Goal: Download file/media

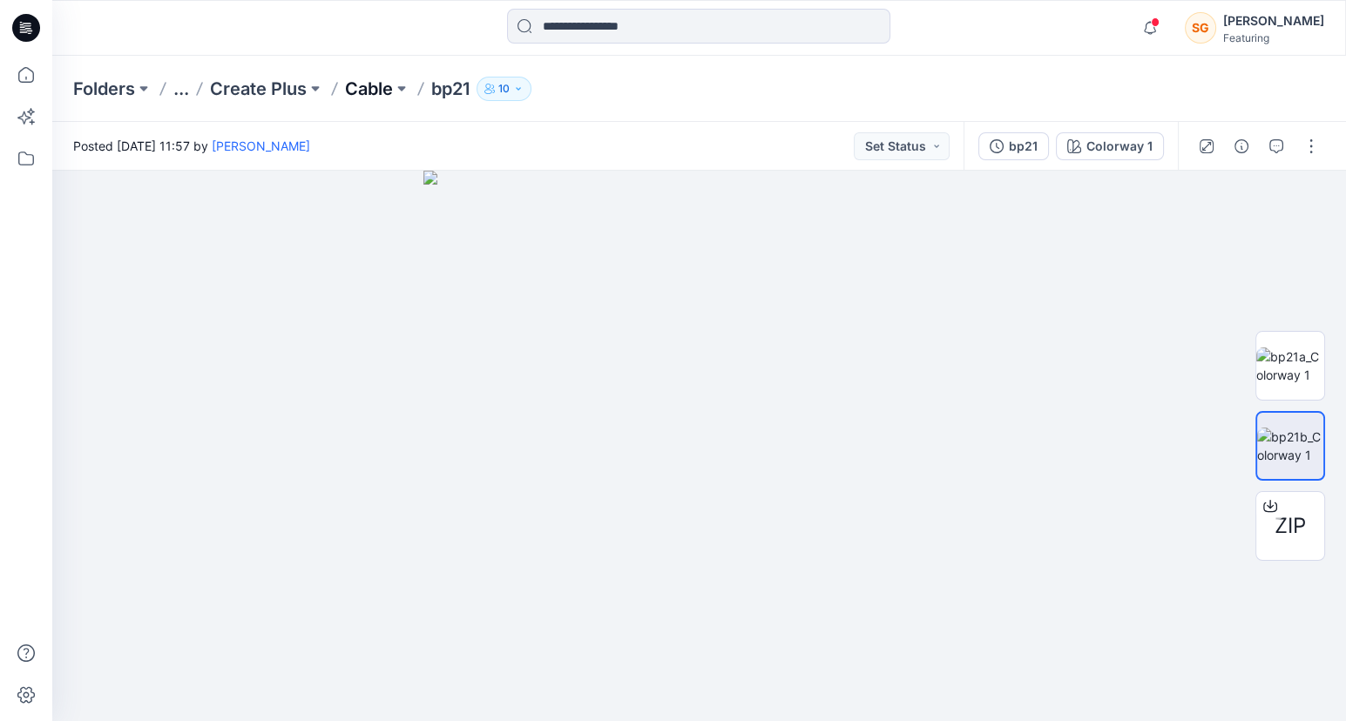
click at [386, 91] on p "Cable" at bounding box center [369, 89] width 48 height 24
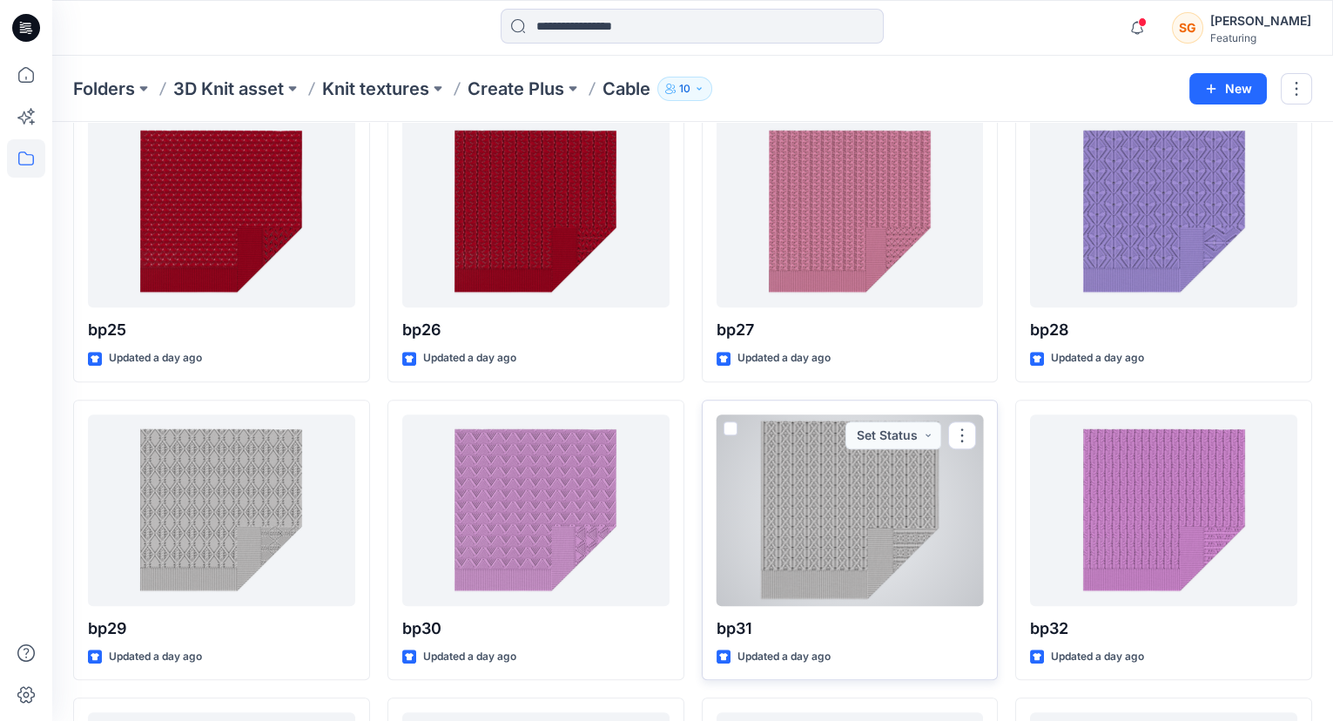
scroll to position [1879, 0]
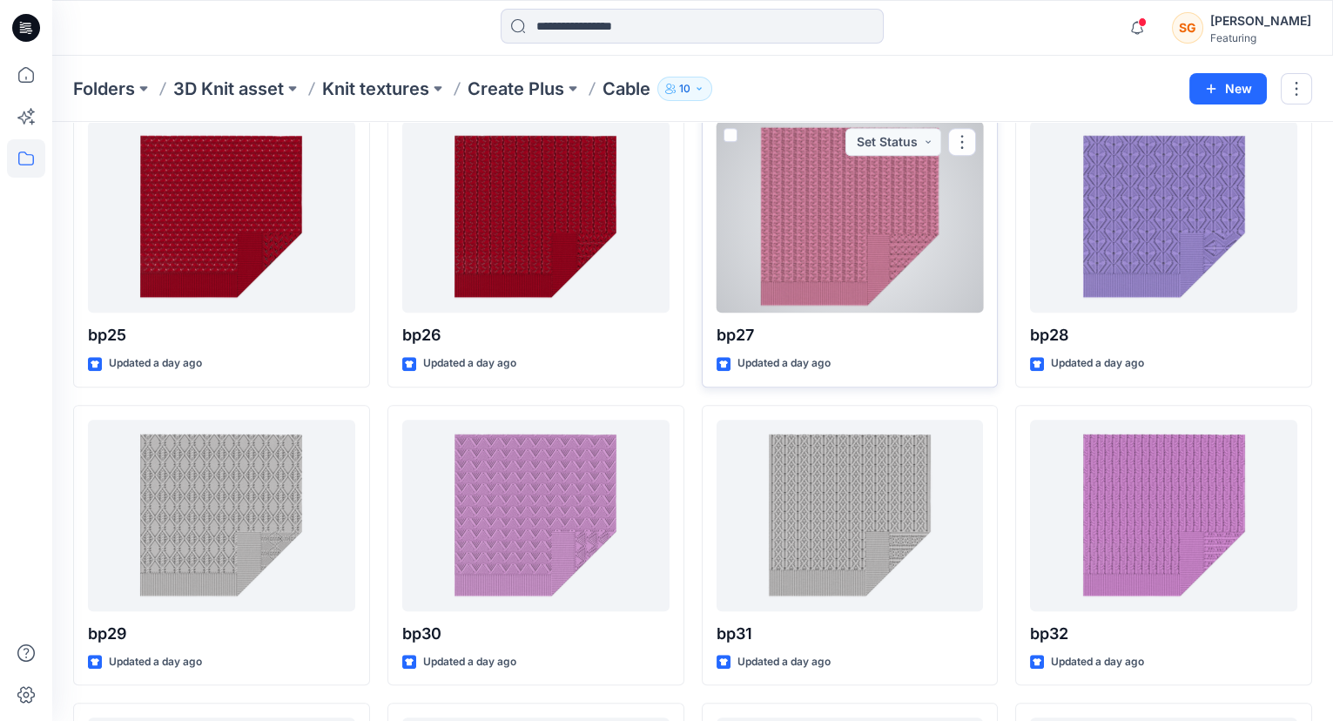
click at [811, 250] on div at bounding box center [850, 217] width 267 height 192
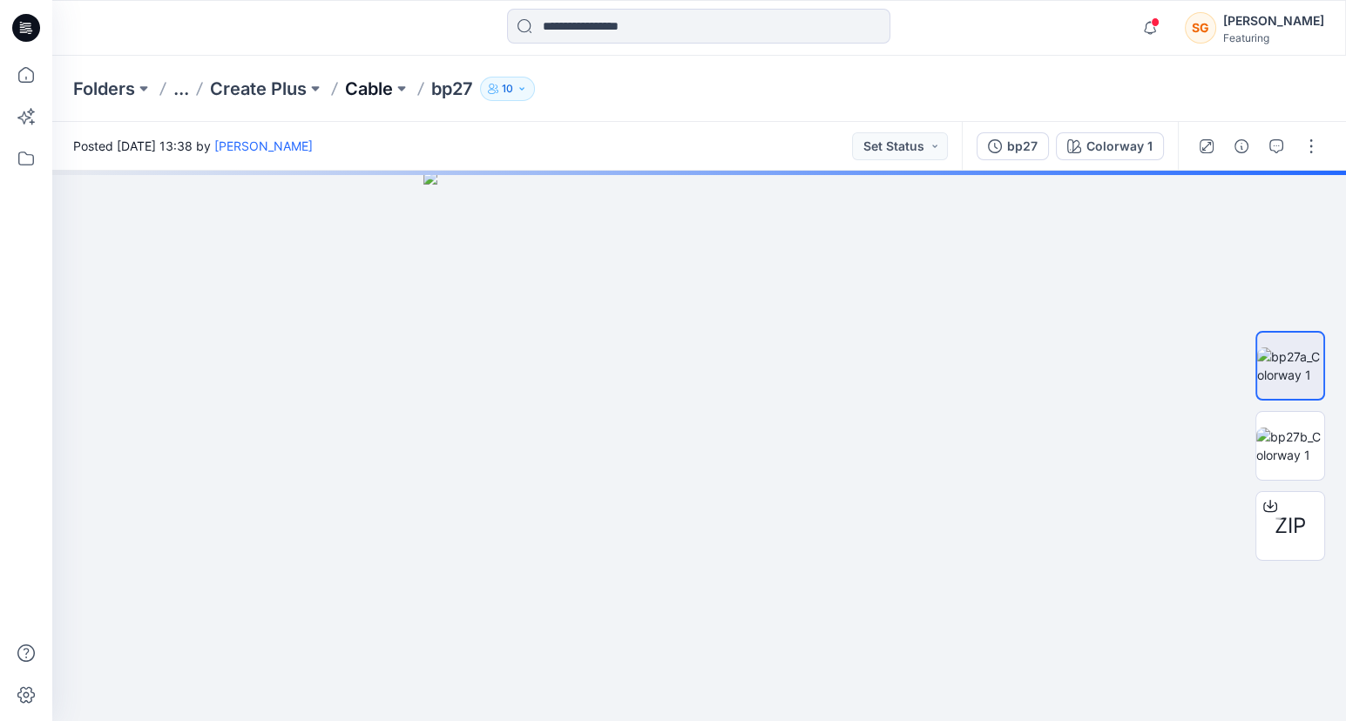
click at [381, 92] on p "Cable" at bounding box center [369, 89] width 48 height 24
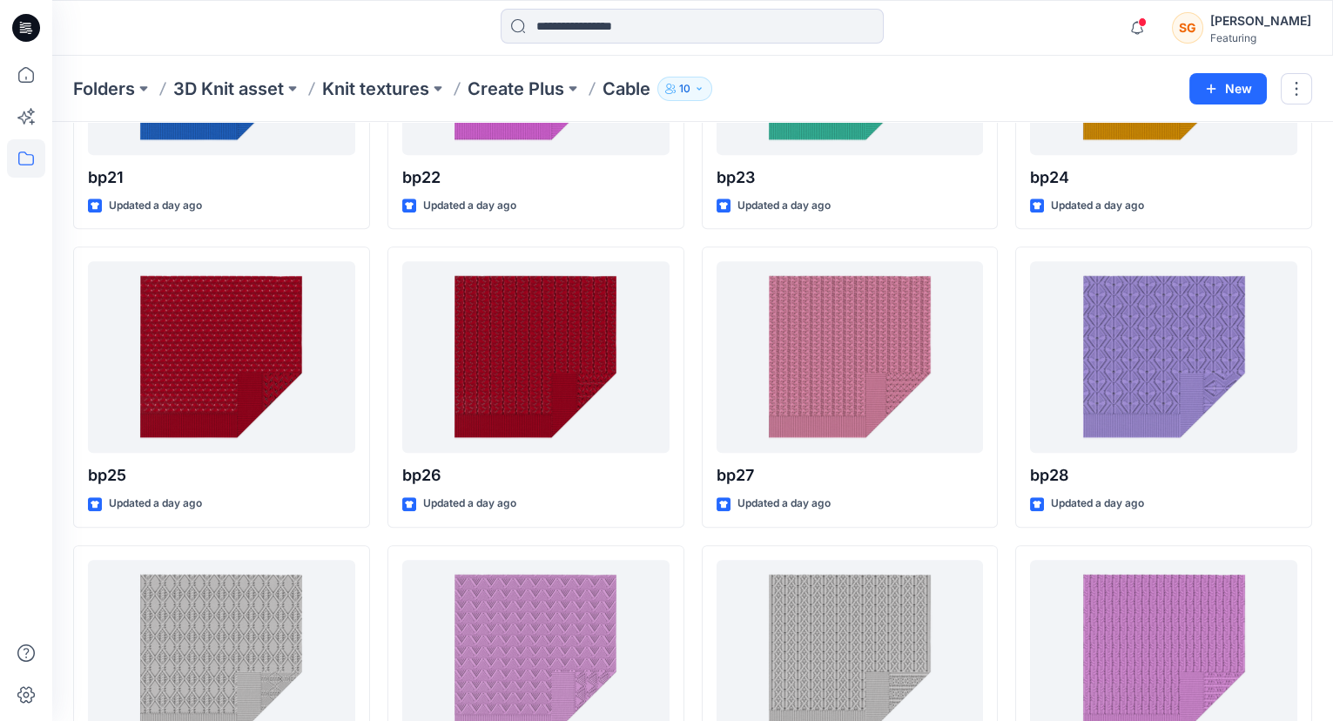
scroll to position [1741, 0]
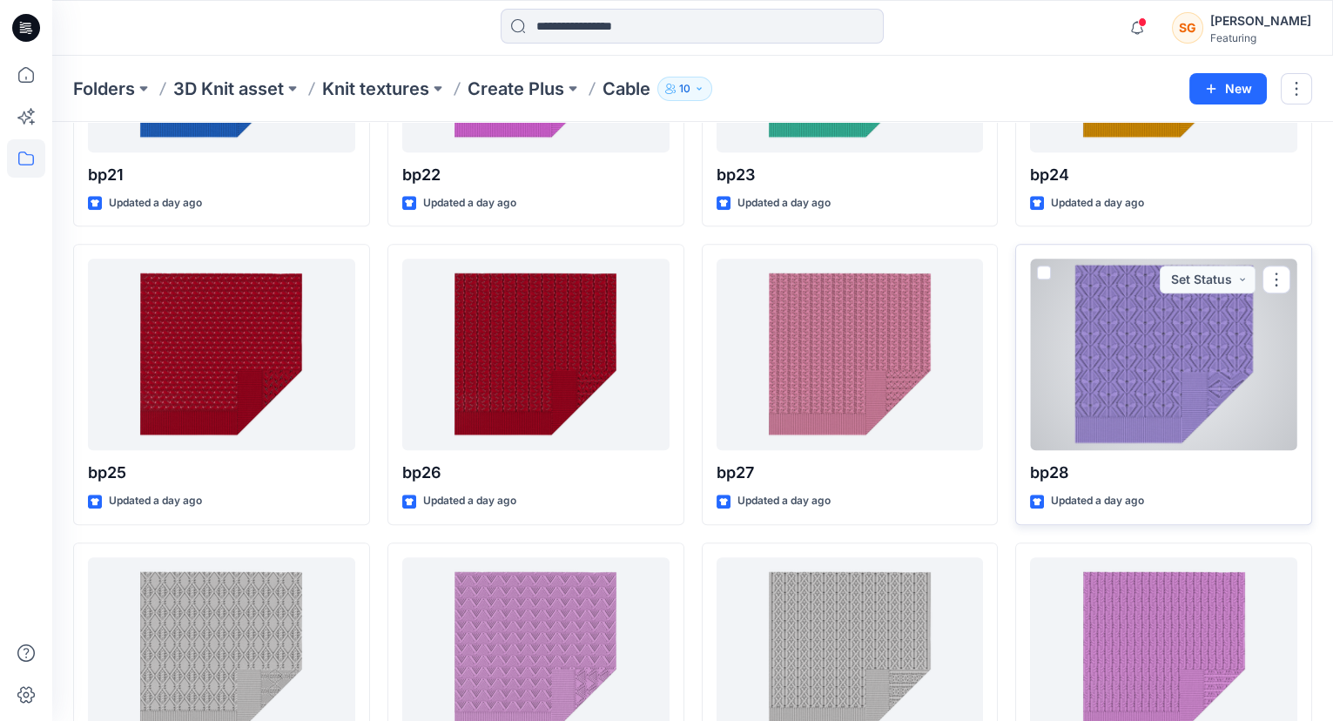
click at [1148, 411] on div at bounding box center [1163, 355] width 267 height 192
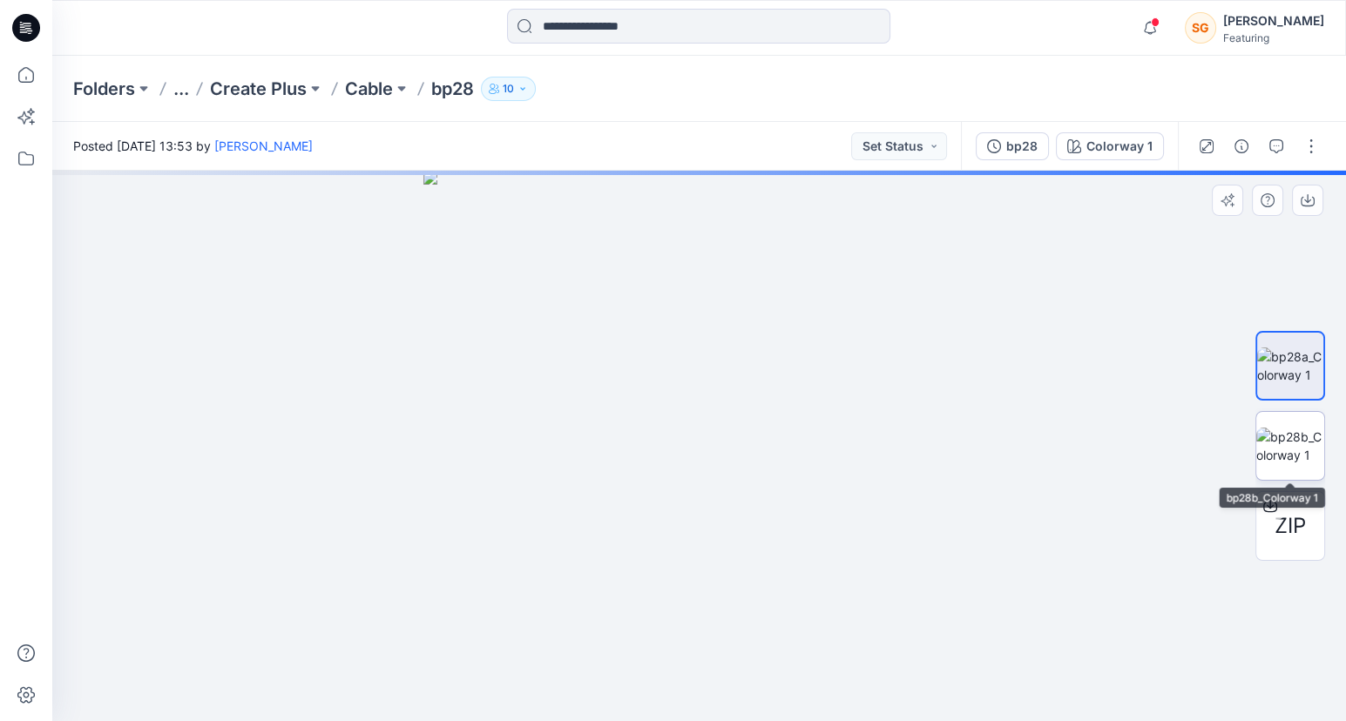
click at [1283, 448] on img at bounding box center [1290, 446] width 68 height 37
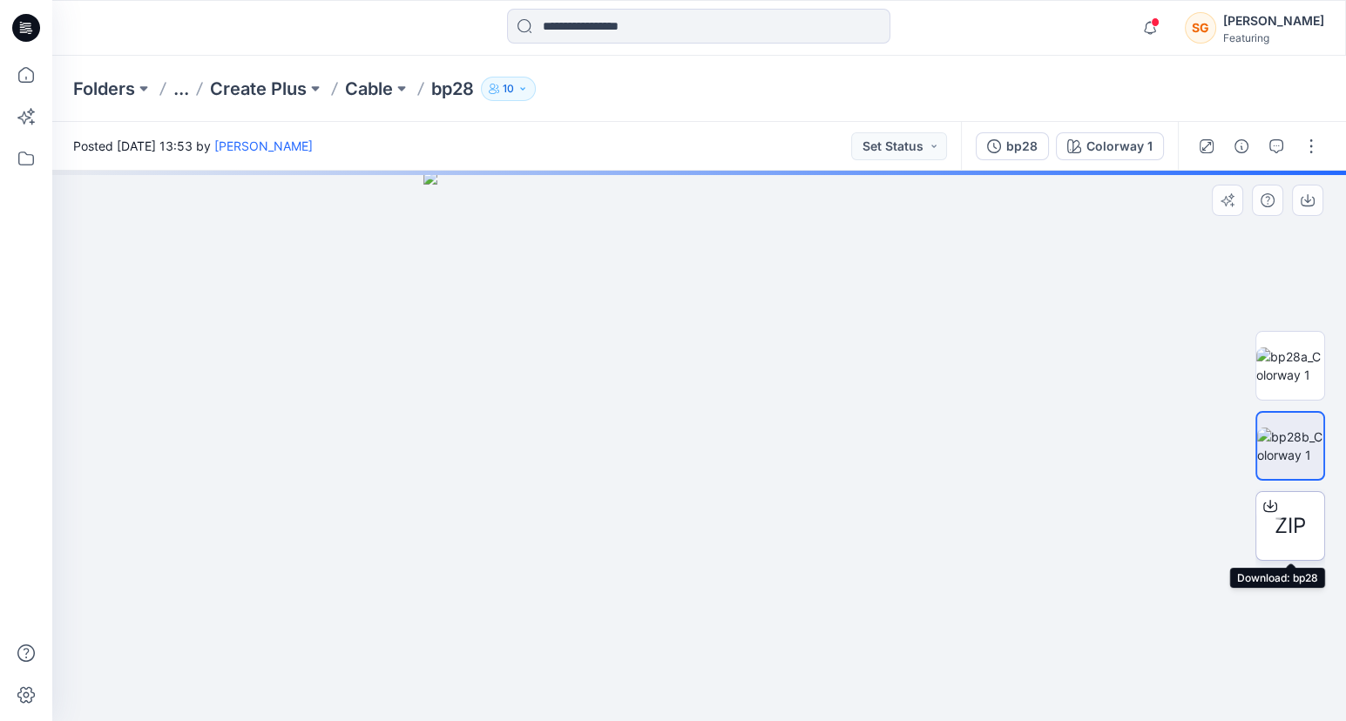
click at [1282, 515] on div at bounding box center [1270, 506] width 28 height 28
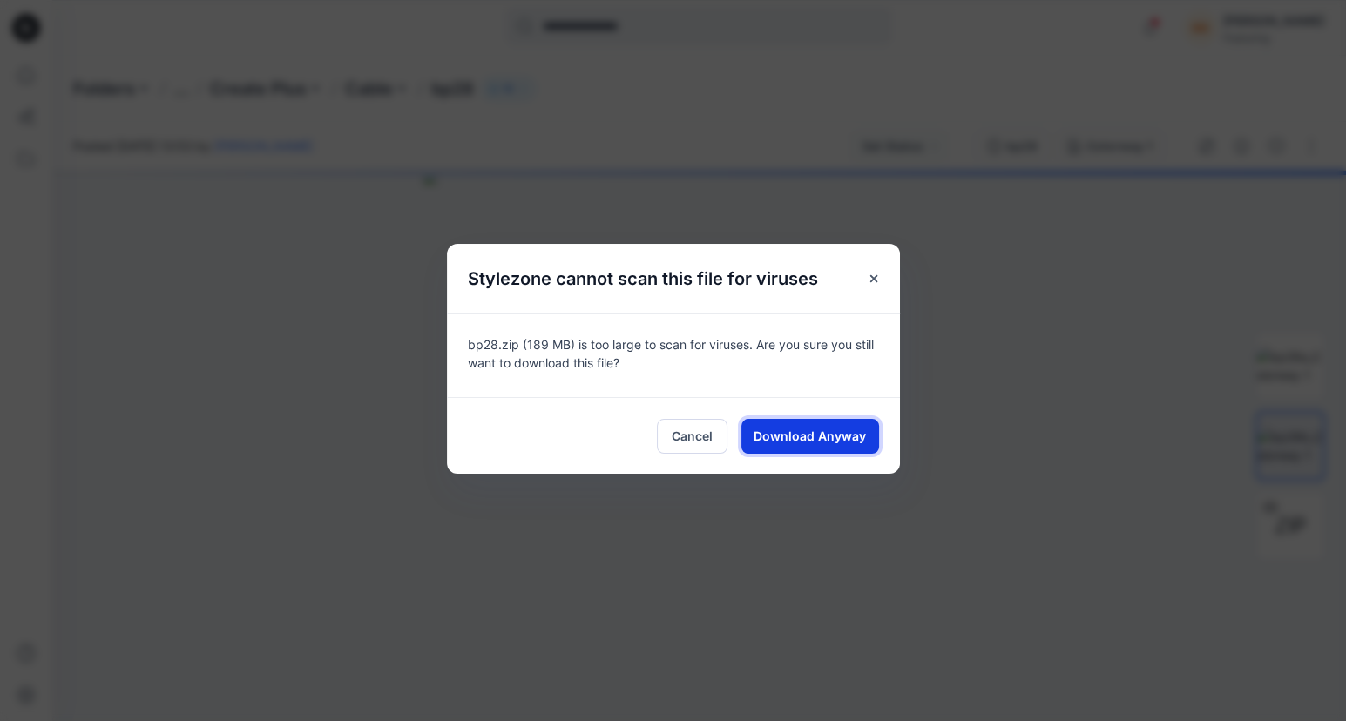
click at [834, 436] on span "Download Anyway" at bounding box center [809, 436] width 112 height 18
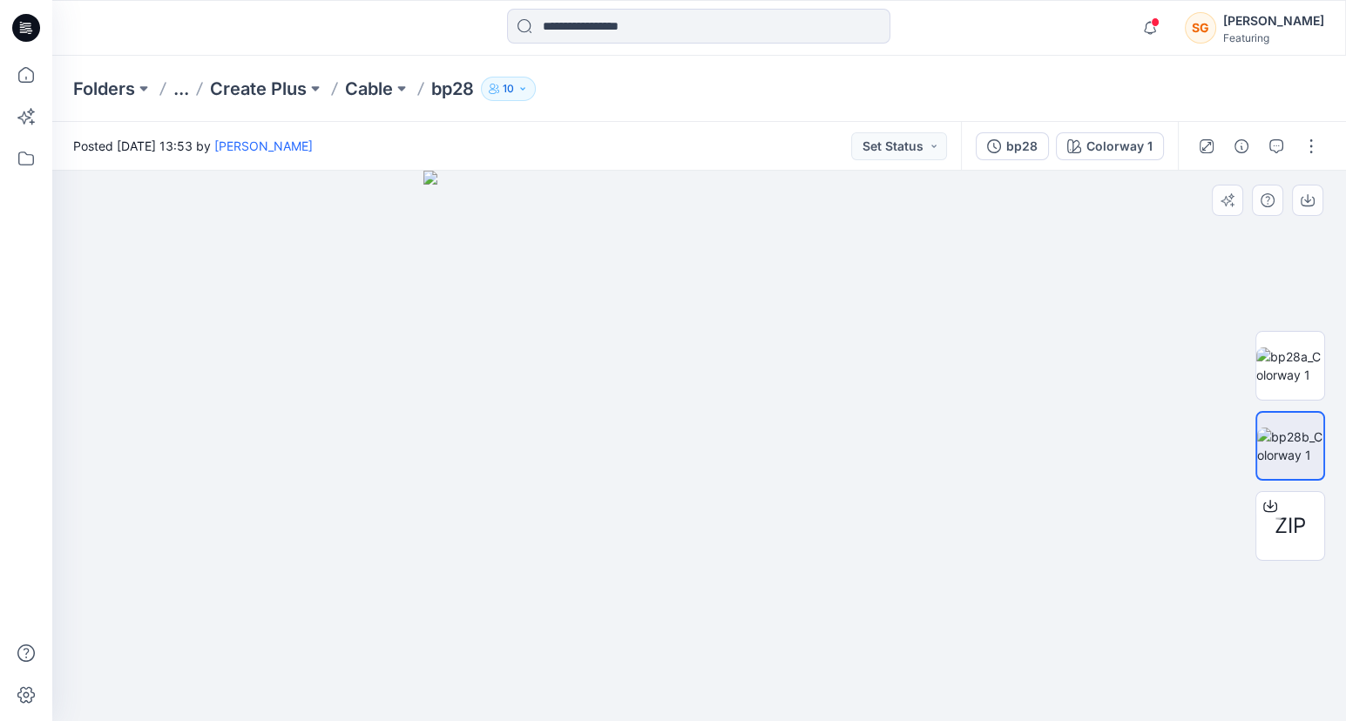
click at [1168, 271] on div at bounding box center [698, 446] width 1293 height 550
click at [1279, 359] on img at bounding box center [1290, 366] width 68 height 37
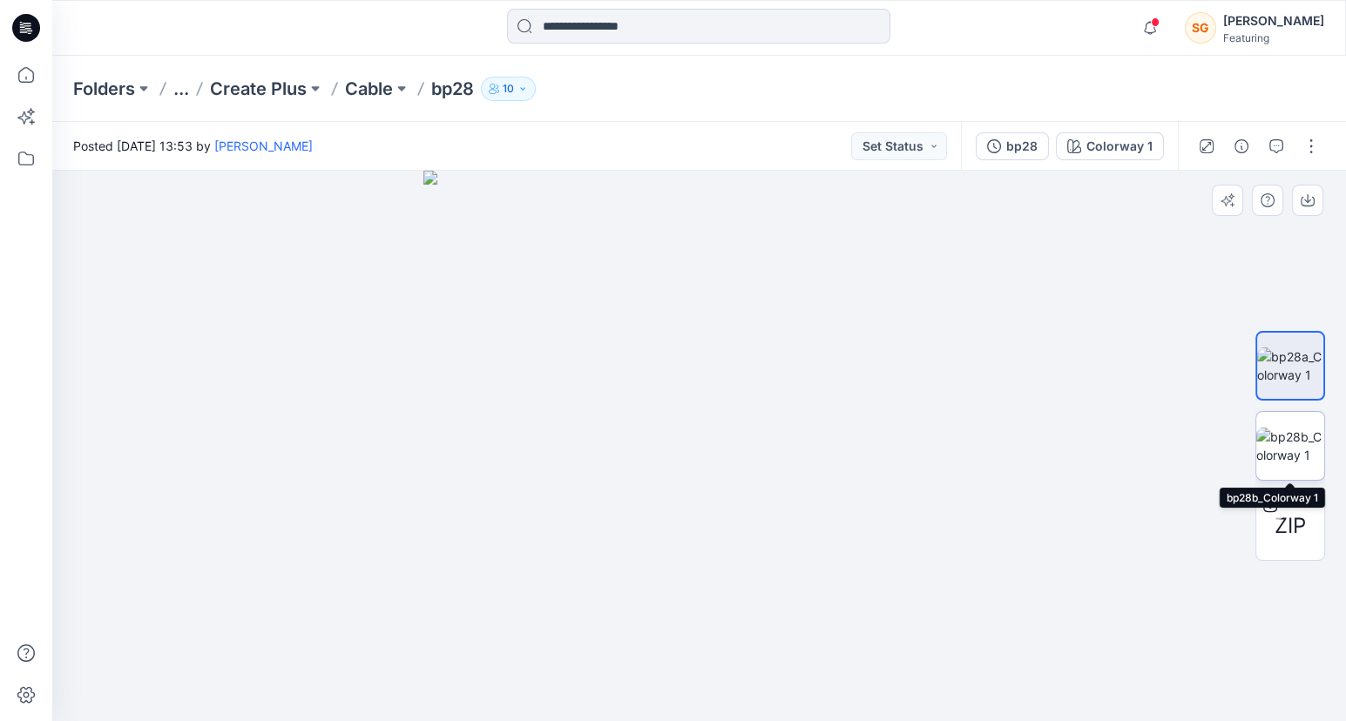
click at [1302, 449] on img at bounding box center [1290, 446] width 68 height 37
